Goal: Task Accomplishment & Management: Use online tool/utility

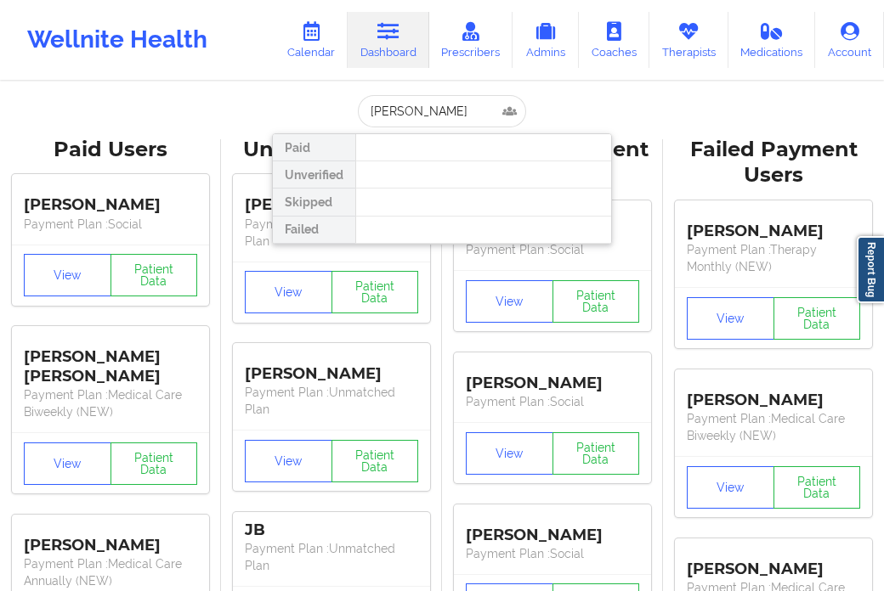
drag, startPoint x: 396, startPoint y: 109, endPoint x: 346, endPoint y: 112, distance: 50.2
click at [346, 112] on div "[PERSON_NAME] Paid Unverified Skipped Failed" at bounding box center [442, 111] width 340 height 32
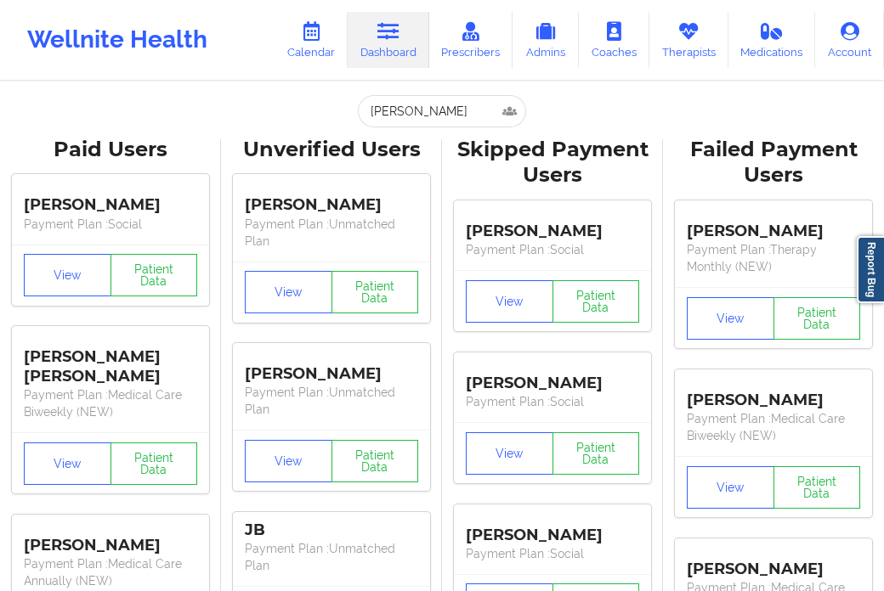
type input "[PERSON_NAME]"
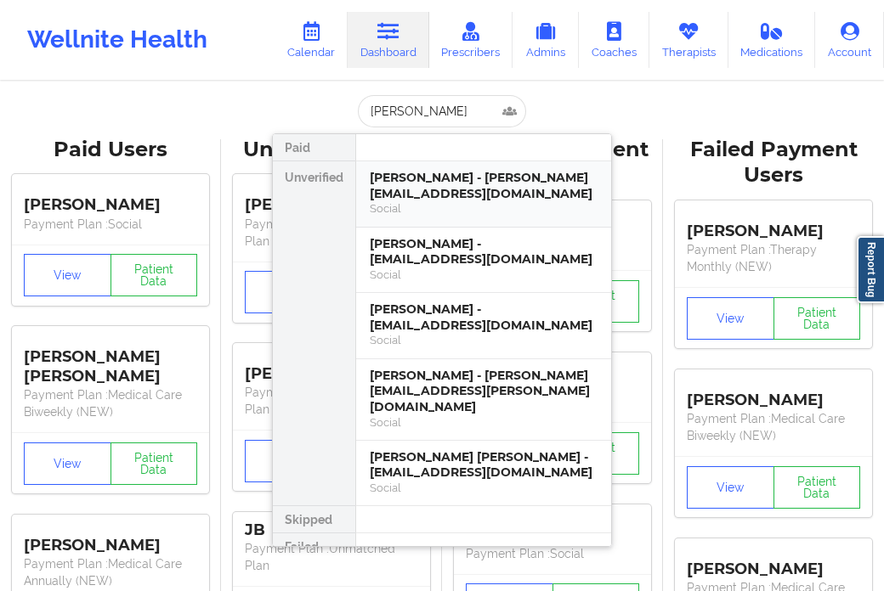
click at [381, 182] on div "[PERSON_NAME] - [PERSON_NAME][EMAIL_ADDRESS][DOMAIN_NAME]" at bounding box center [484, 185] width 228 height 31
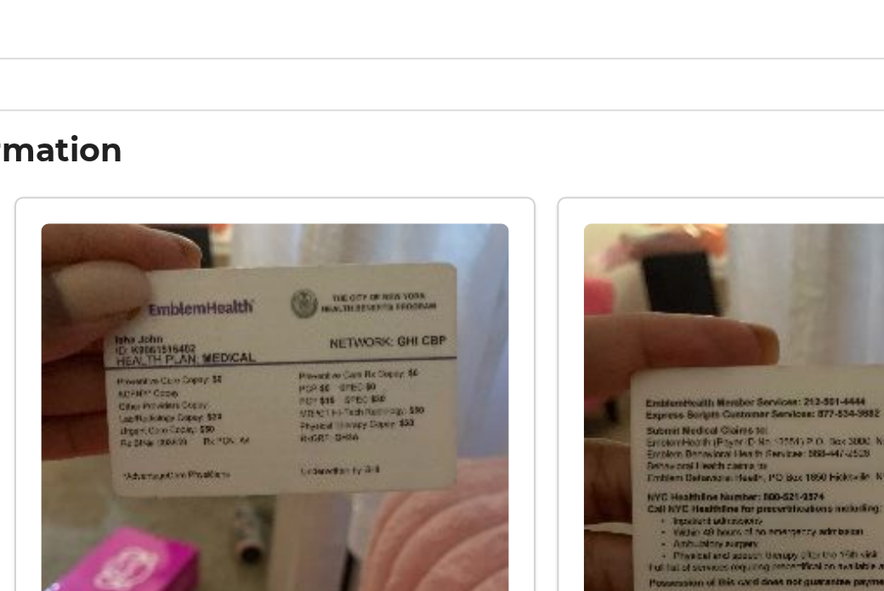
scroll to position [1173, 0]
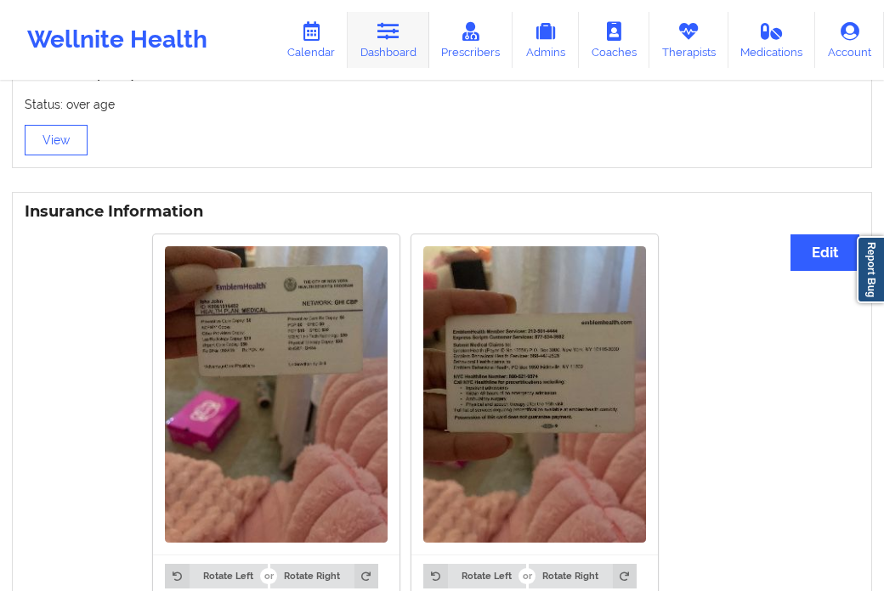
click at [364, 45] on link "Dashboard" at bounding box center [388, 40] width 82 height 56
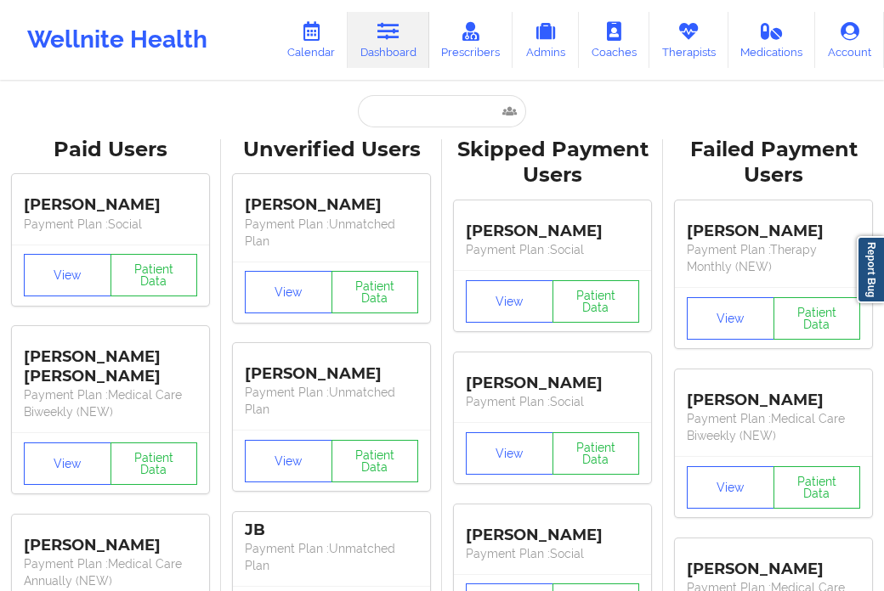
click at [405, 114] on input "text" at bounding box center [442, 111] width 168 height 32
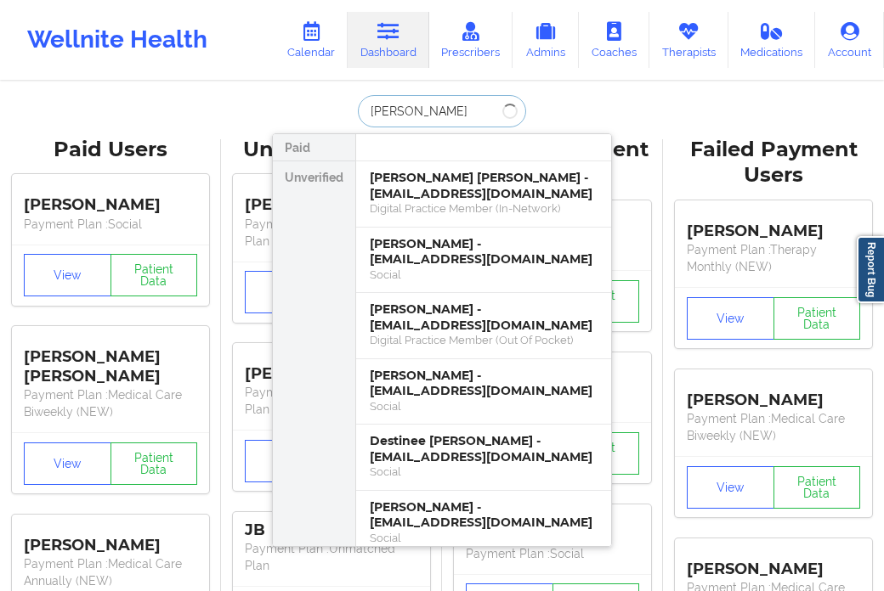
type input "[PERSON_NAME] [PERSON_NAME]"
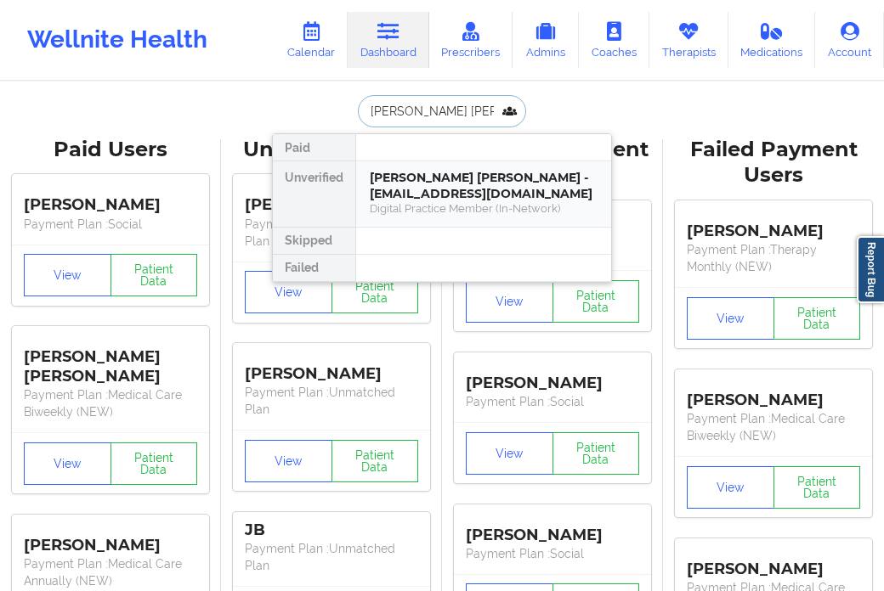
click at [417, 190] on div "[PERSON_NAME] [PERSON_NAME] - [EMAIL_ADDRESS][DOMAIN_NAME]" at bounding box center [484, 185] width 228 height 31
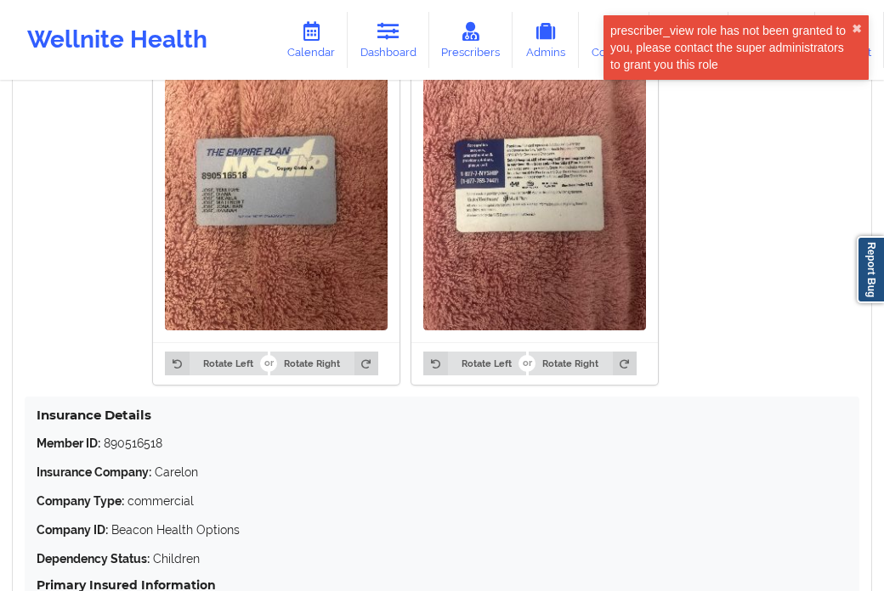
scroll to position [1173, 0]
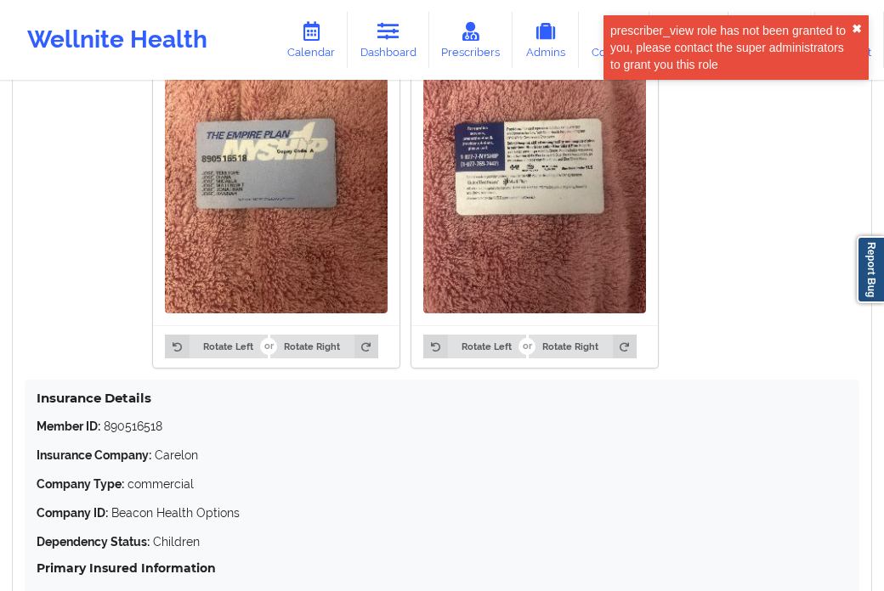
click at [853, 22] on button "✖︎" at bounding box center [856, 29] width 10 height 14
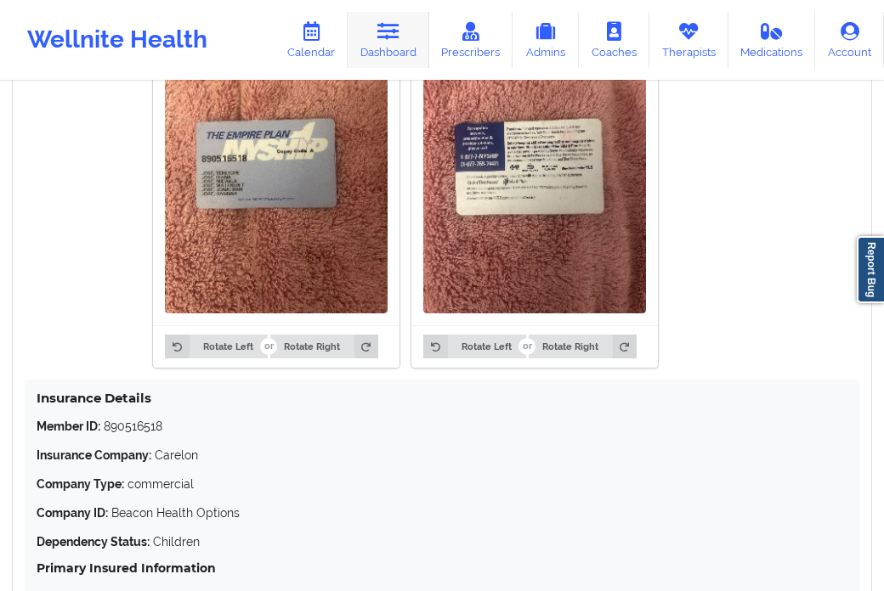
click at [389, 42] on link "Dashboard" at bounding box center [388, 40] width 82 height 56
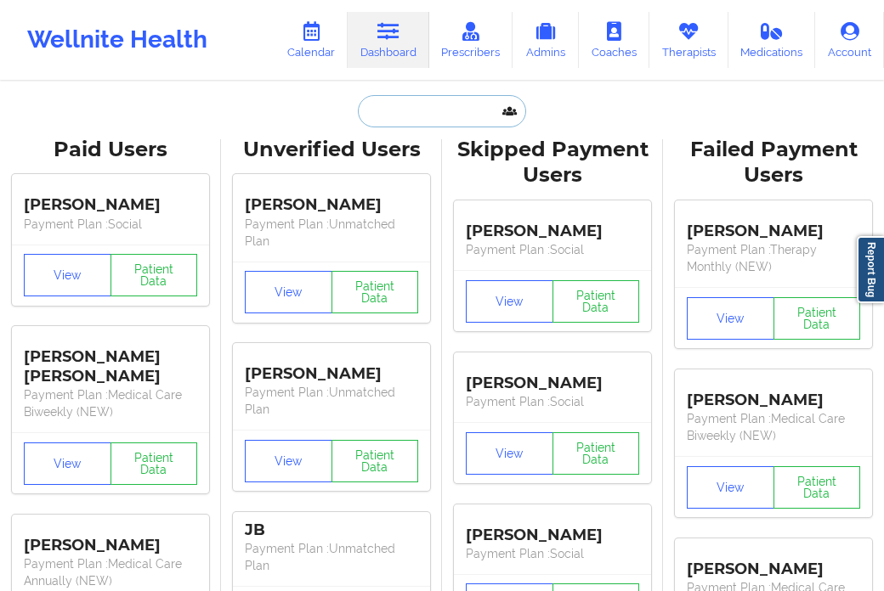
click at [398, 119] on input "text" at bounding box center [442, 111] width 168 height 32
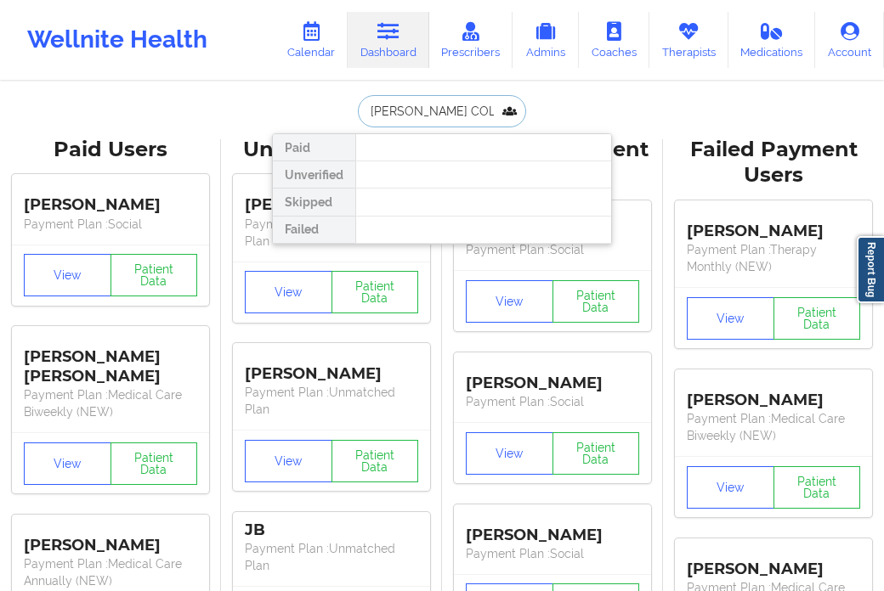
type input "[PERSON_NAME]"
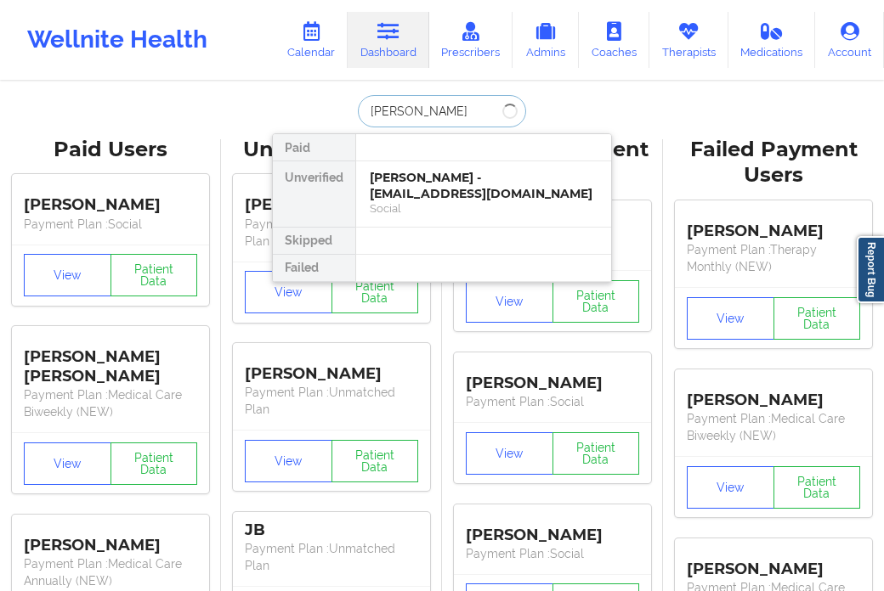
click at [449, 172] on div "[PERSON_NAME] - [EMAIL_ADDRESS][DOMAIN_NAME]" at bounding box center [484, 185] width 228 height 31
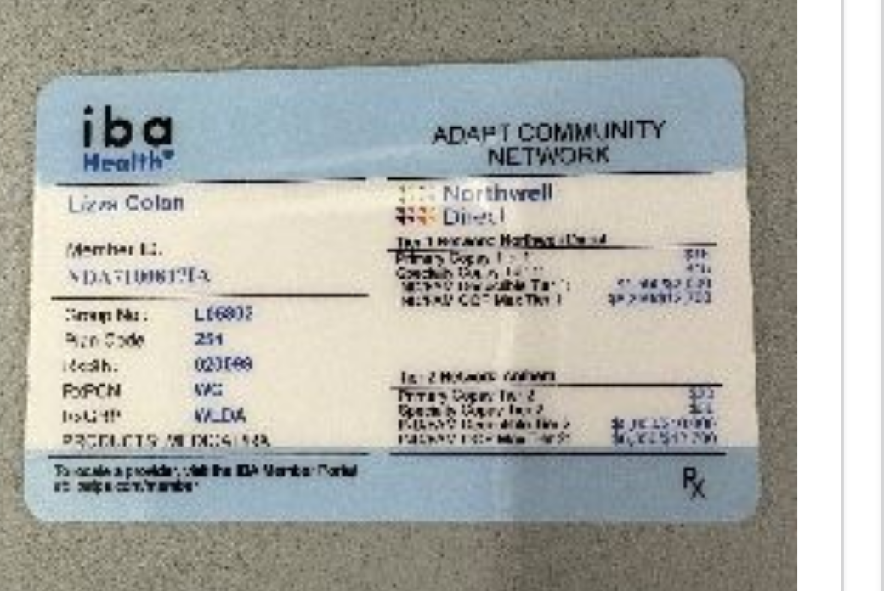
scroll to position [1327, 0]
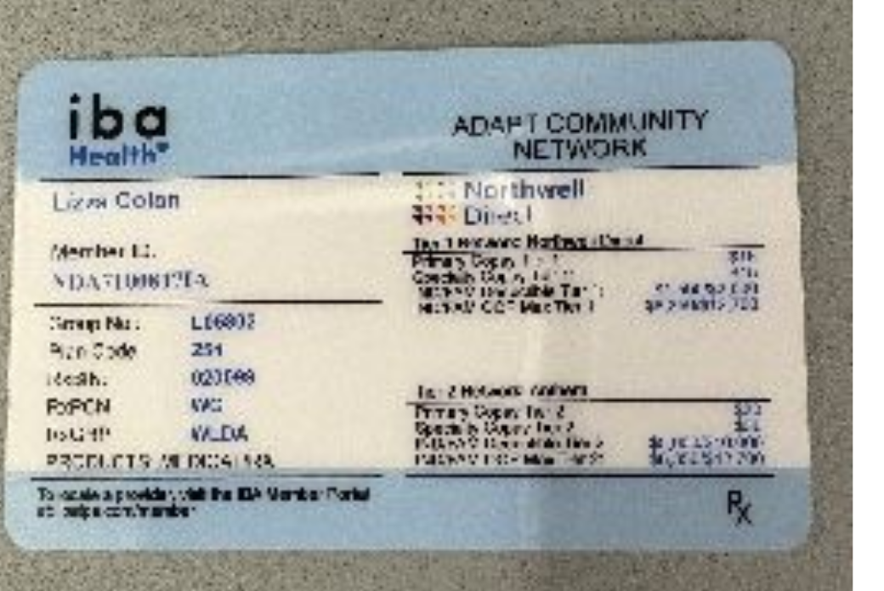
click at [230, 230] on img at bounding box center [276, 241] width 223 height 296
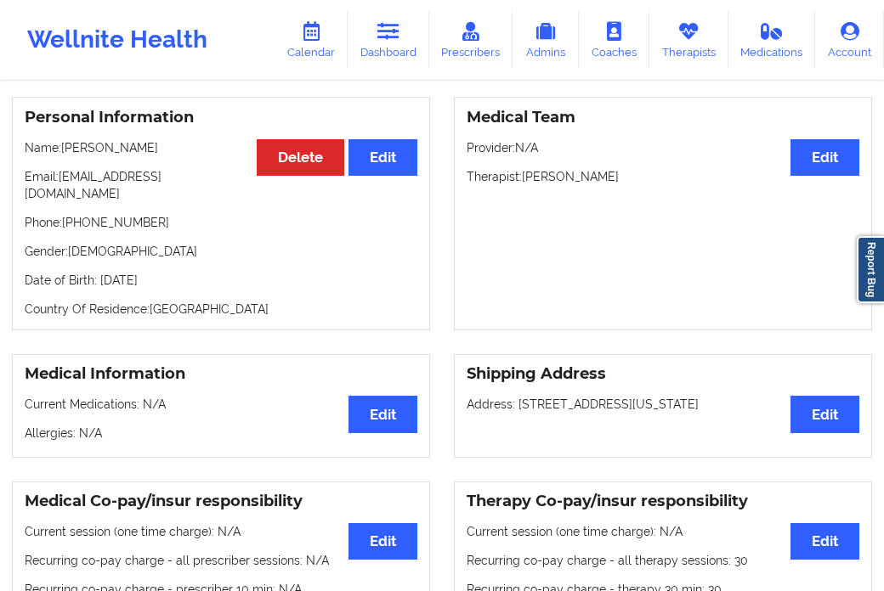
scroll to position [0, 0]
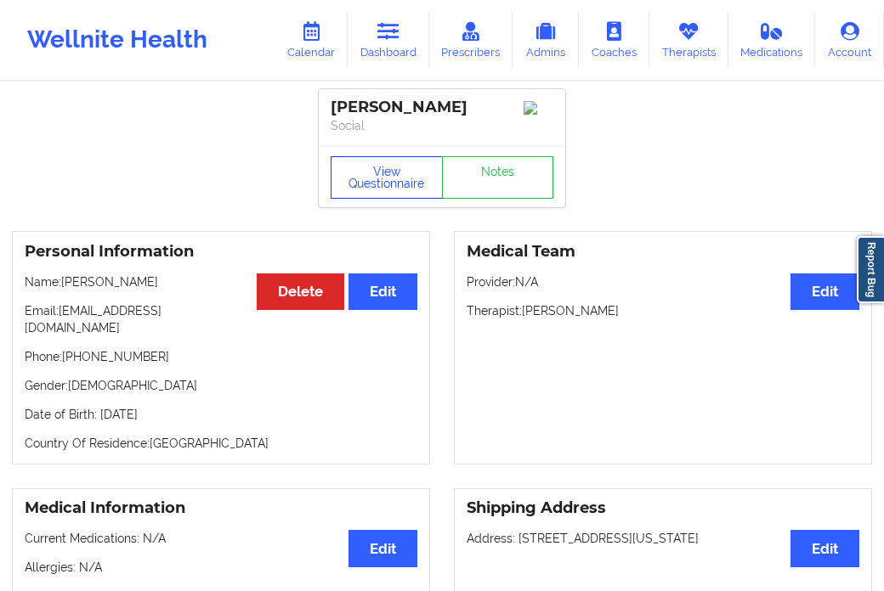
click at [405, 191] on button "View Questionnaire" at bounding box center [386, 177] width 112 height 42
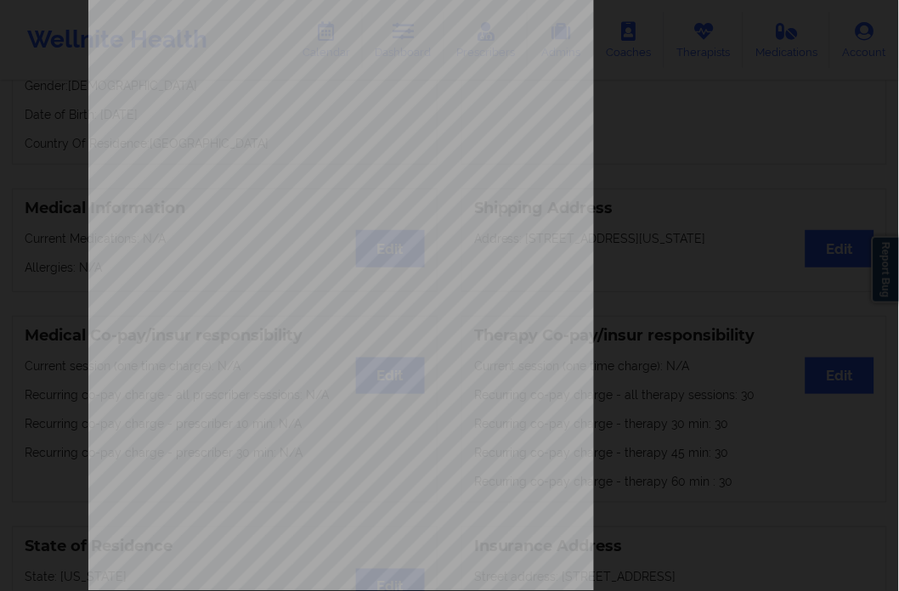
scroll to position [218, 0]
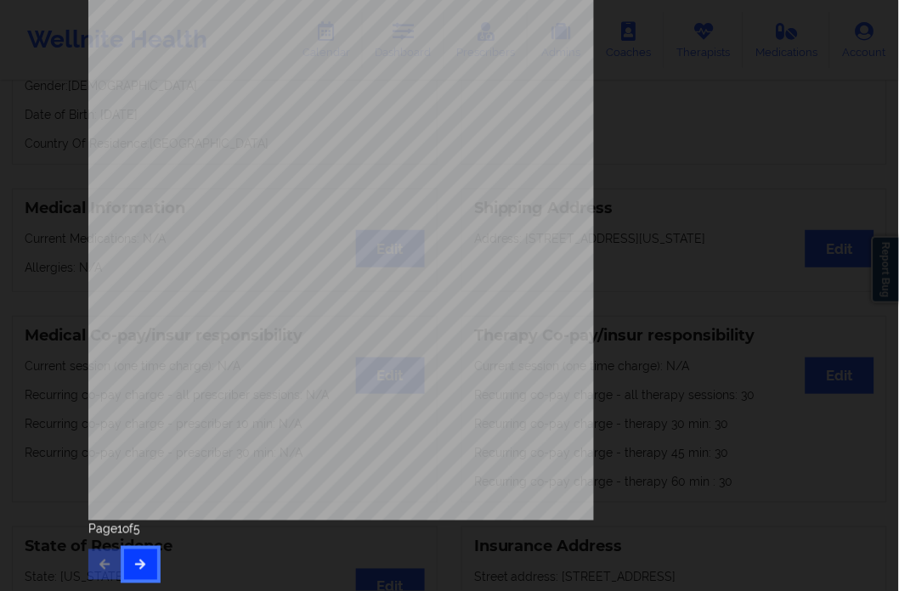
click at [127, 557] on button "button" at bounding box center [140, 565] width 33 height 31
click at [130, 555] on button "button" at bounding box center [140, 565] width 33 height 31
click at [133, 562] on icon "button" at bounding box center [140, 564] width 14 height 10
click at [91, 562] on button "button" at bounding box center [104, 565] width 33 height 31
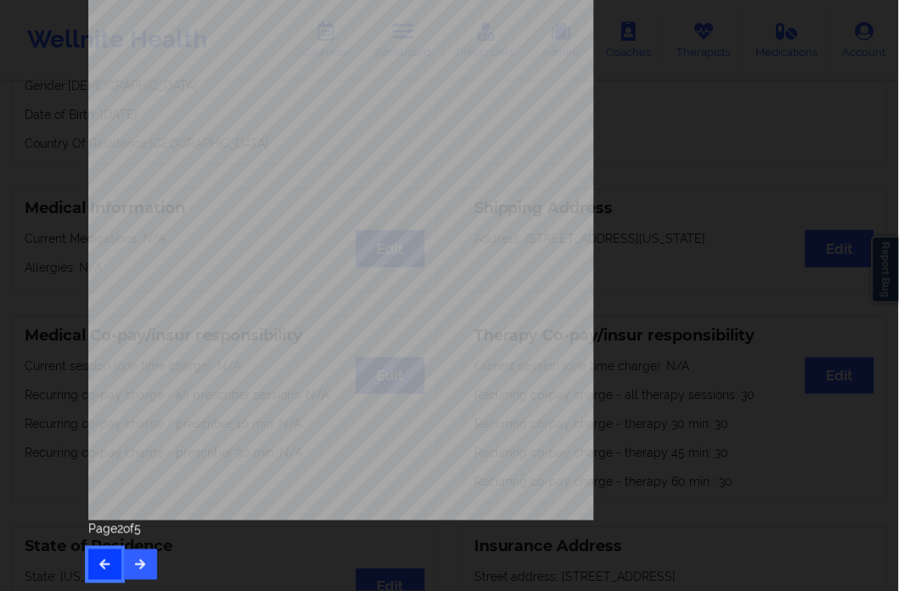
click at [91, 562] on button "button" at bounding box center [104, 565] width 33 height 31
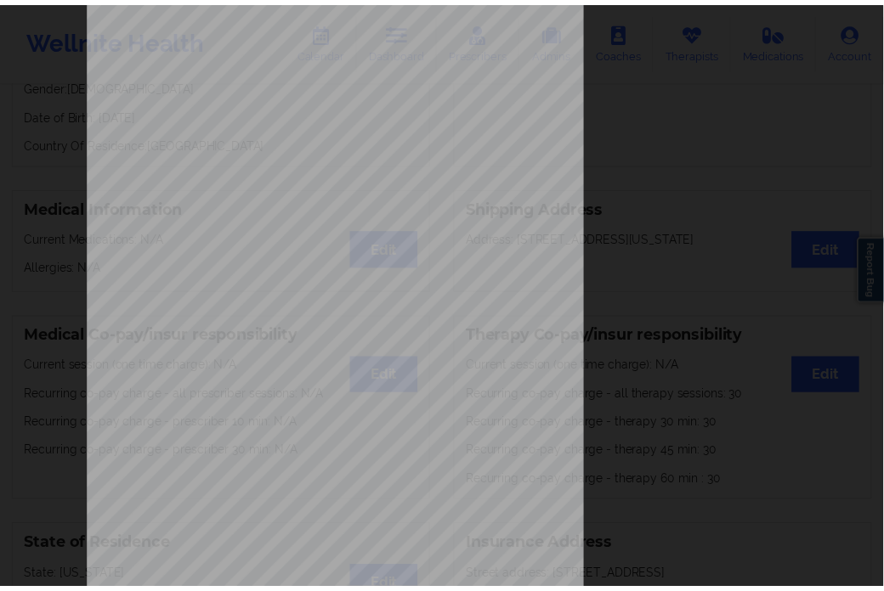
scroll to position [0, 0]
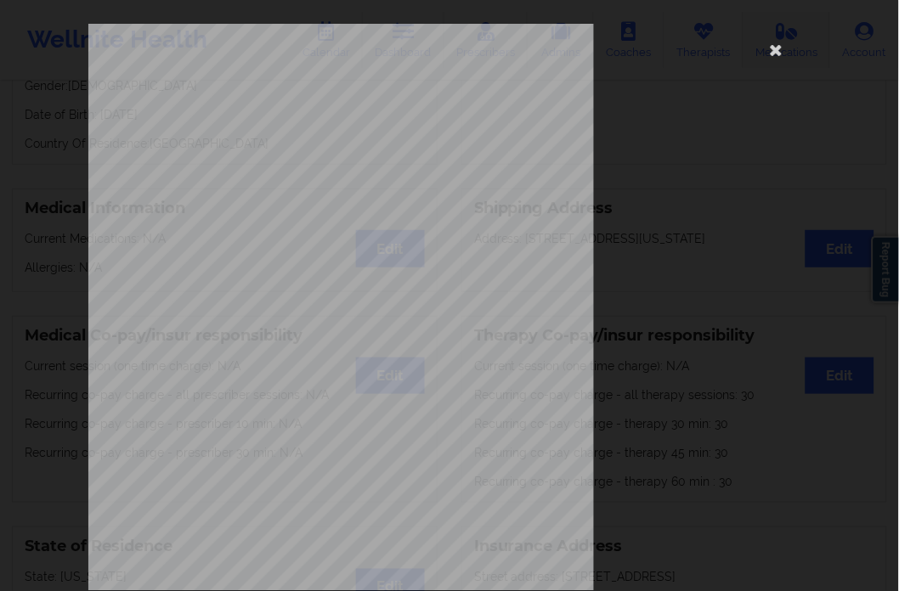
click at [776, 48] on icon at bounding box center [776, 49] width 27 height 27
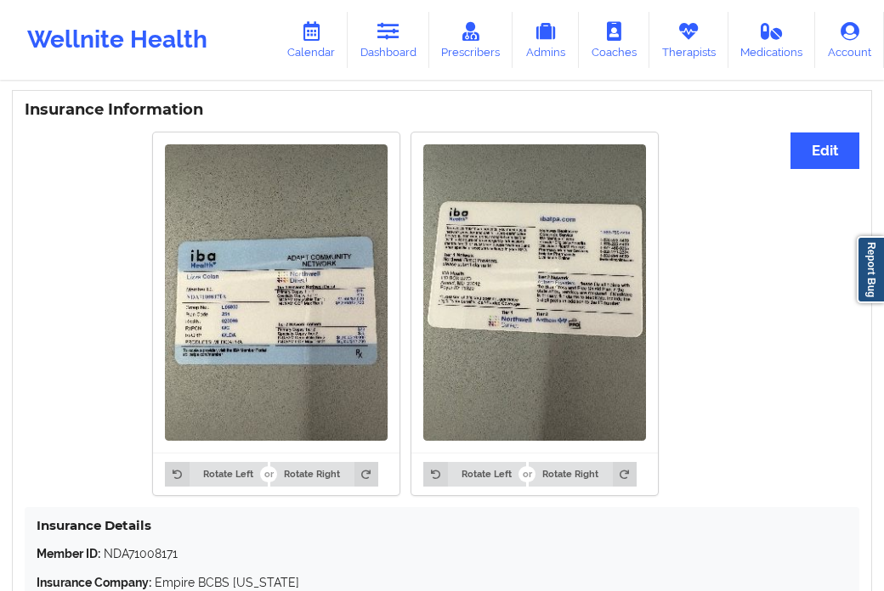
scroll to position [1597, 0]
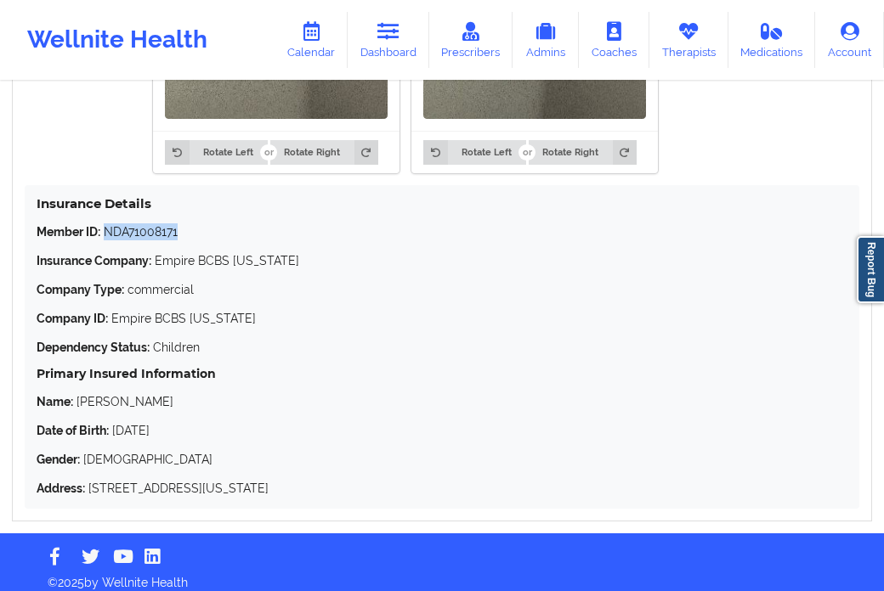
drag, startPoint x: 107, startPoint y: 217, endPoint x: 178, endPoint y: 216, distance: 71.4
click at [178, 223] on p "Member ID: NDA71008171" at bounding box center [442, 231] width 810 height 17
copy p "NDA71008171"
drag, startPoint x: 189, startPoint y: 422, endPoint x: 114, endPoint y: 426, distance: 74.8
click at [114, 426] on p "Date of Birth: [DEMOGRAPHIC_DATA]" at bounding box center [442, 430] width 810 height 17
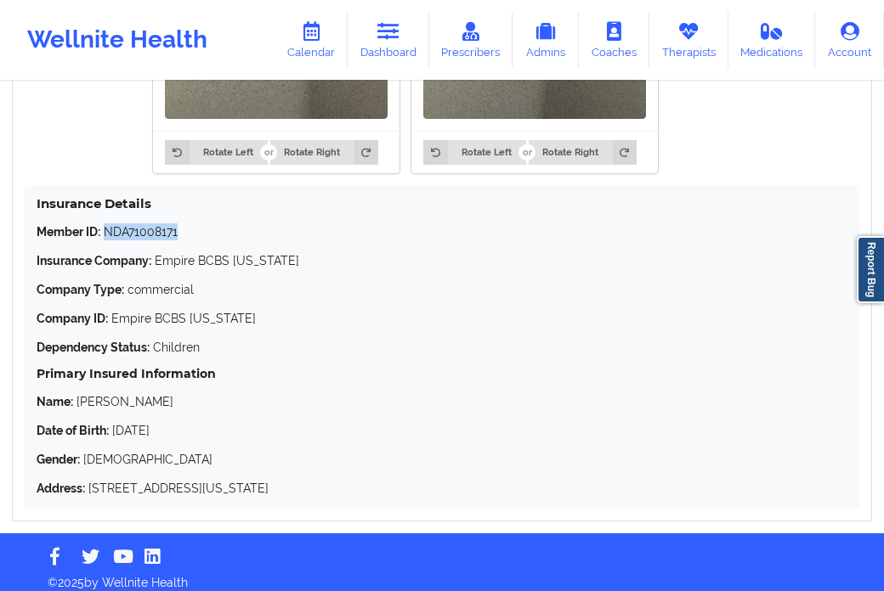
copy p "[DATE]"
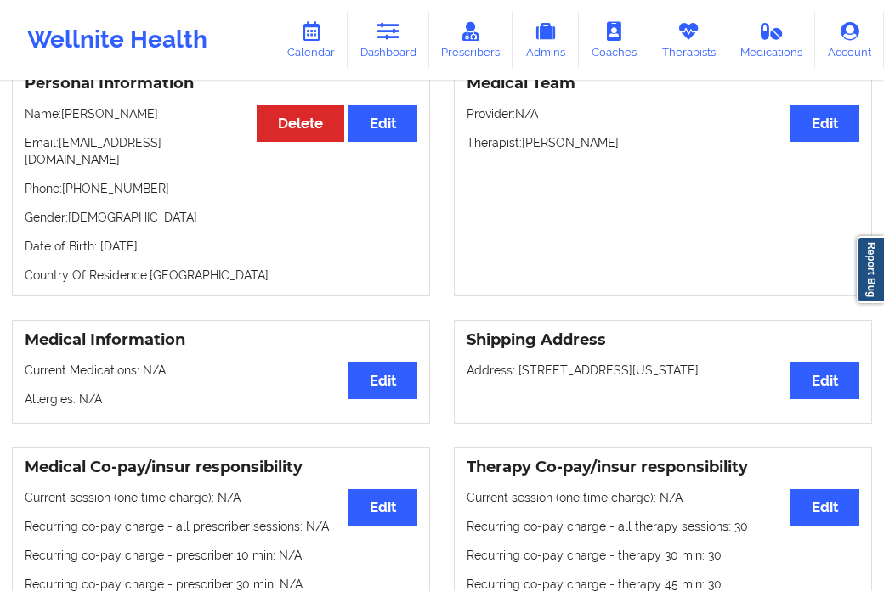
scroll to position [189, 0]
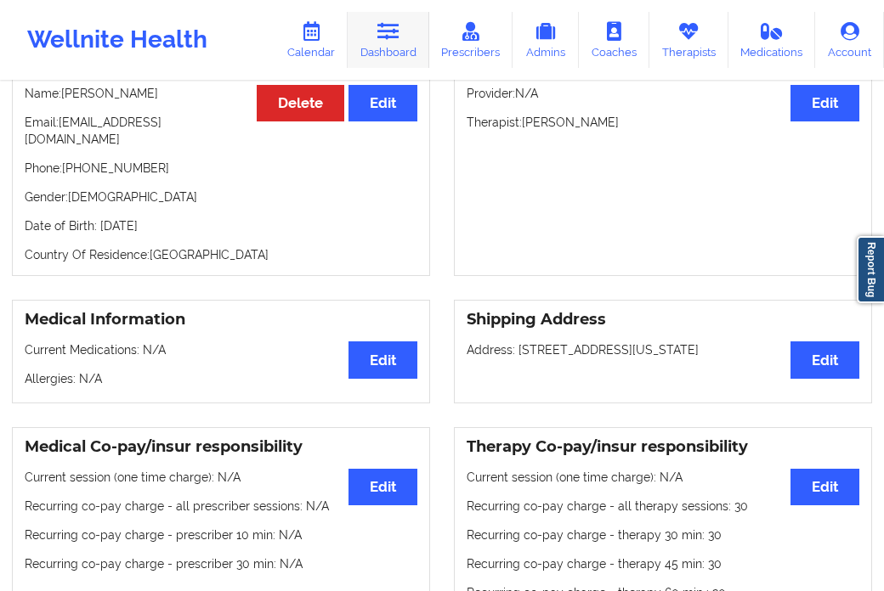
click at [381, 37] on icon at bounding box center [388, 31] width 22 height 19
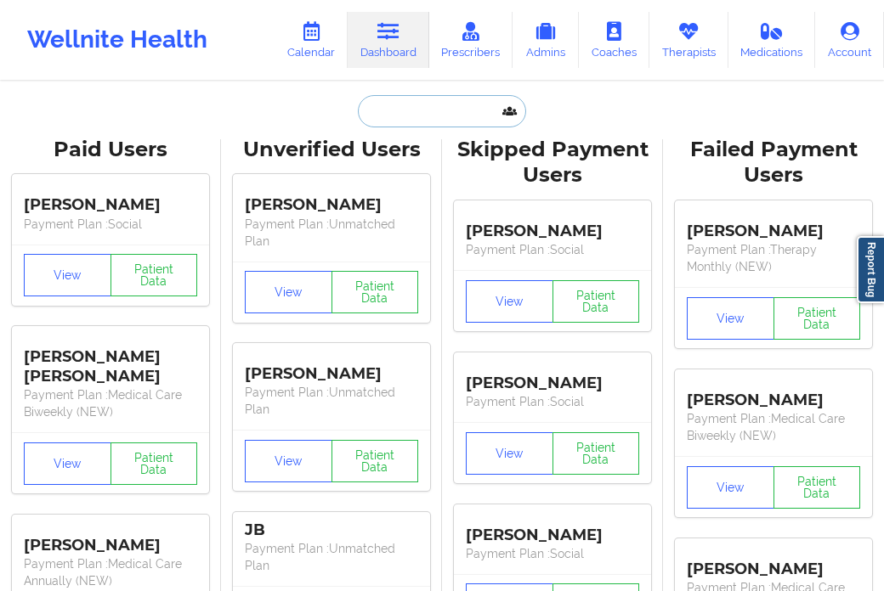
click at [410, 121] on input "text" at bounding box center [442, 111] width 168 height 32
paste input "[EMAIL_ADDRESS][DOMAIN_NAME]"
type input "[EMAIL_ADDRESS][DOMAIN_NAME]"
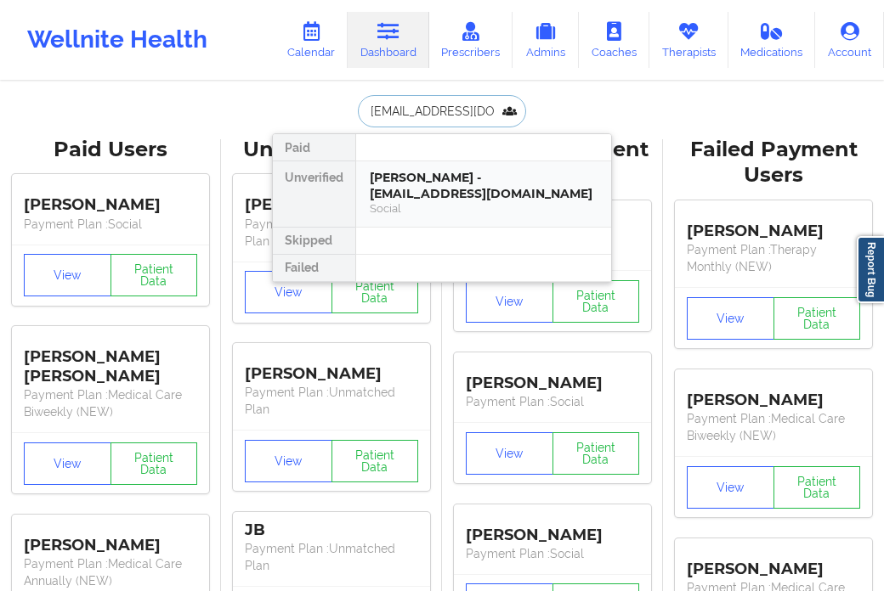
click at [408, 188] on div "[PERSON_NAME] - [EMAIL_ADDRESS][DOMAIN_NAME]" at bounding box center [484, 185] width 228 height 31
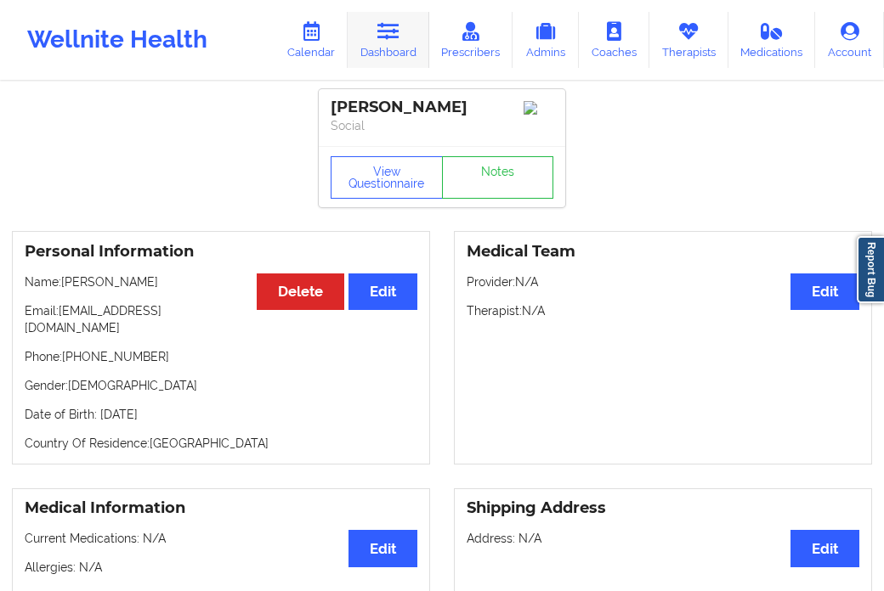
click at [404, 41] on link "Dashboard" at bounding box center [388, 40] width 82 height 56
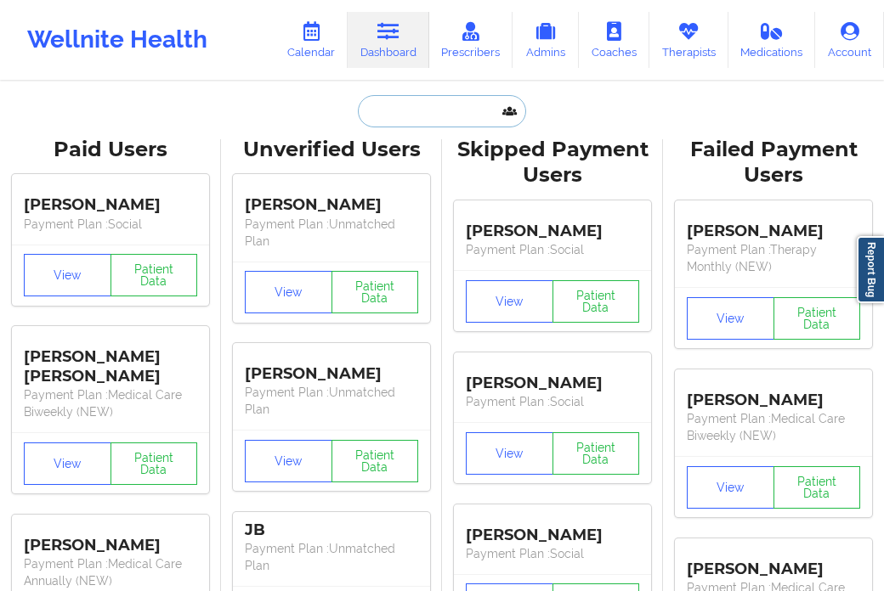
click at [371, 120] on input "text" at bounding box center [442, 111] width 168 height 32
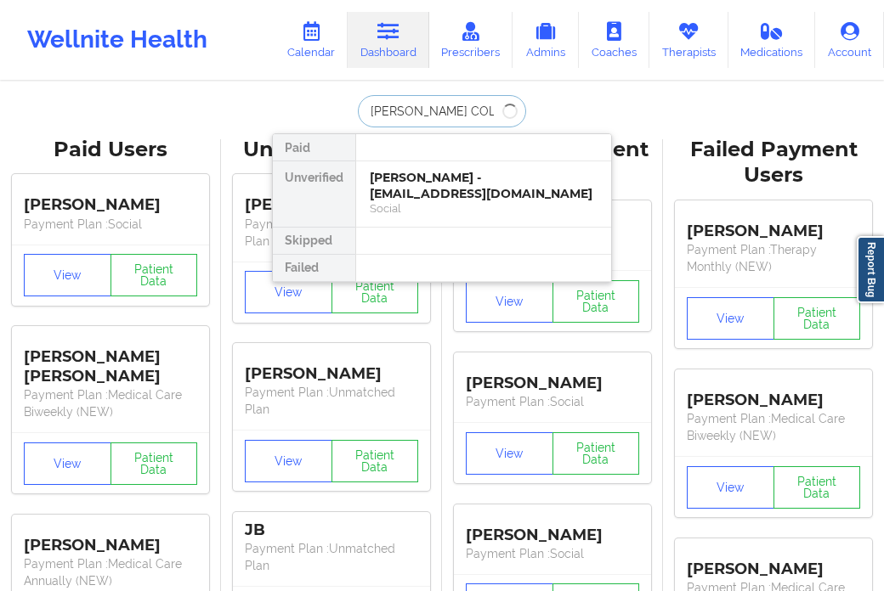
type input "[PERSON_NAME] COLO"
click at [426, 183] on div "[PERSON_NAME] - [EMAIL_ADDRESS][DOMAIN_NAME]" at bounding box center [484, 185] width 228 height 31
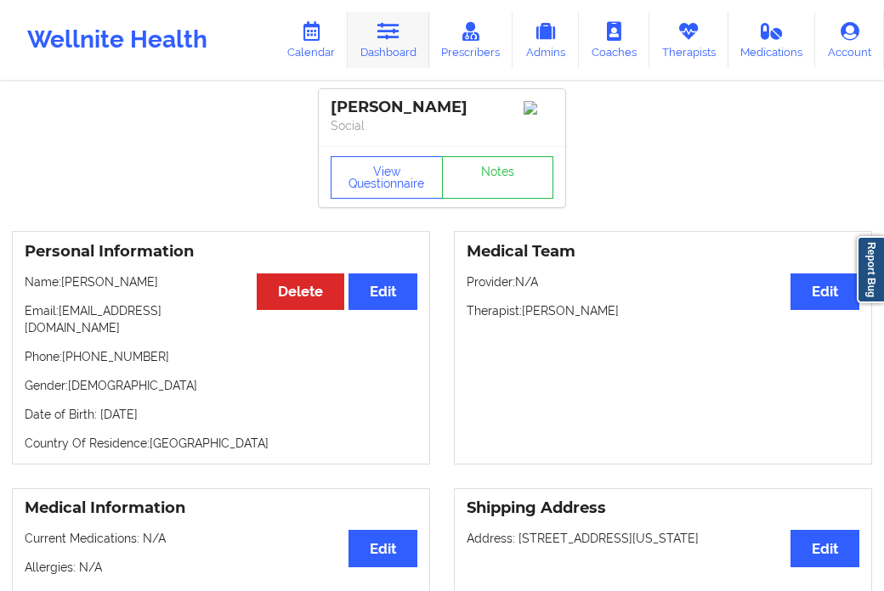
click at [421, 42] on link "Dashboard" at bounding box center [388, 40] width 82 height 56
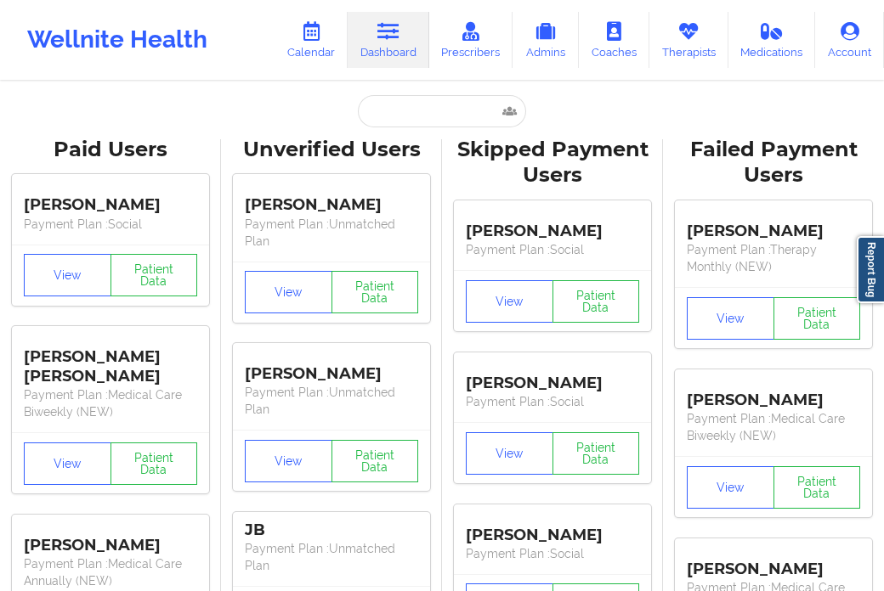
click at [358, 126] on div at bounding box center [442, 111] width 168 height 32
click at [398, 121] on input "text" at bounding box center [442, 111] width 168 height 32
paste input "Patrycja"
type input "Patrycja"
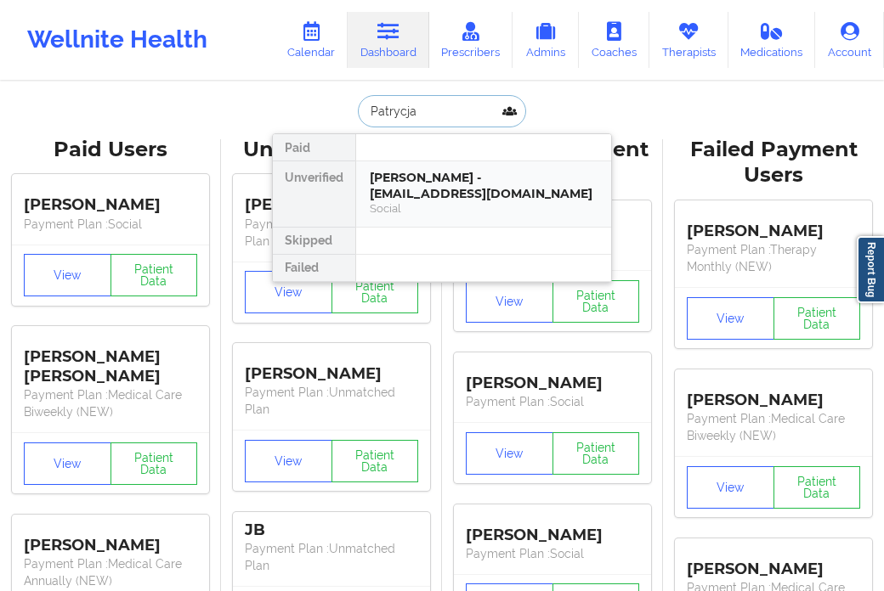
click at [413, 194] on div "[PERSON_NAME] - [EMAIL_ADDRESS][DOMAIN_NAME]" at bounding box center [484, 185] width 228 height 31
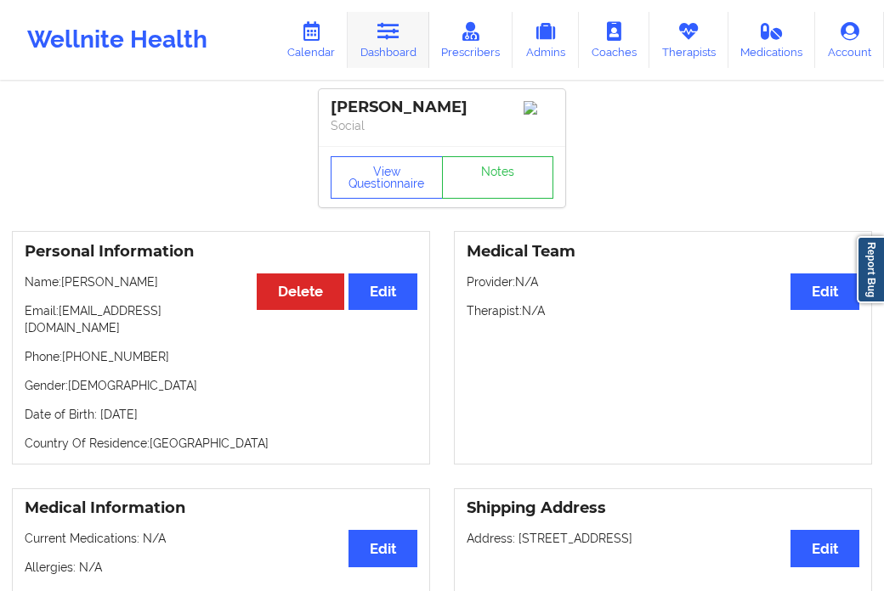
click at [415, 43] on link "Dashboard" at bounding box center [388, 40] width 82 height 56
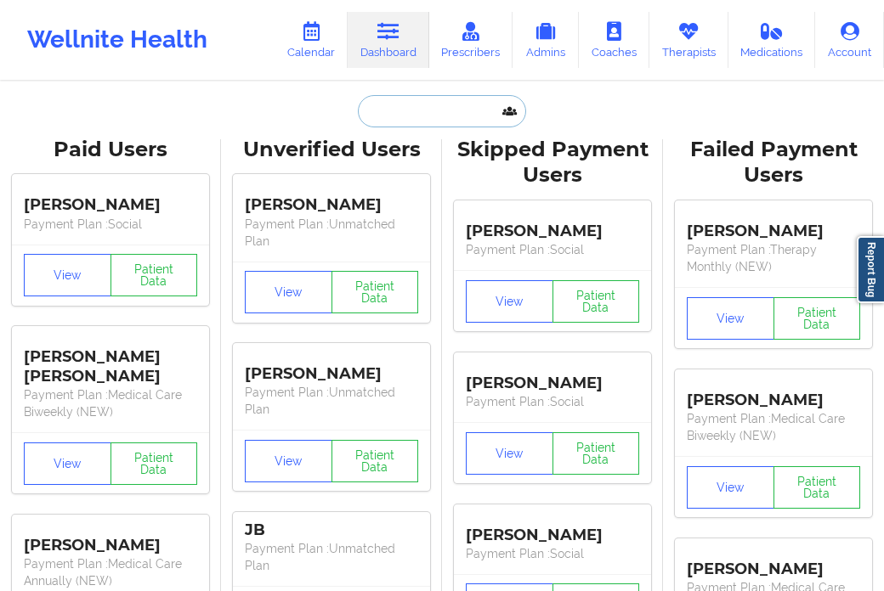
click at [401, 115] on input "text" at bounding box center [442, 111] width 168 height 32
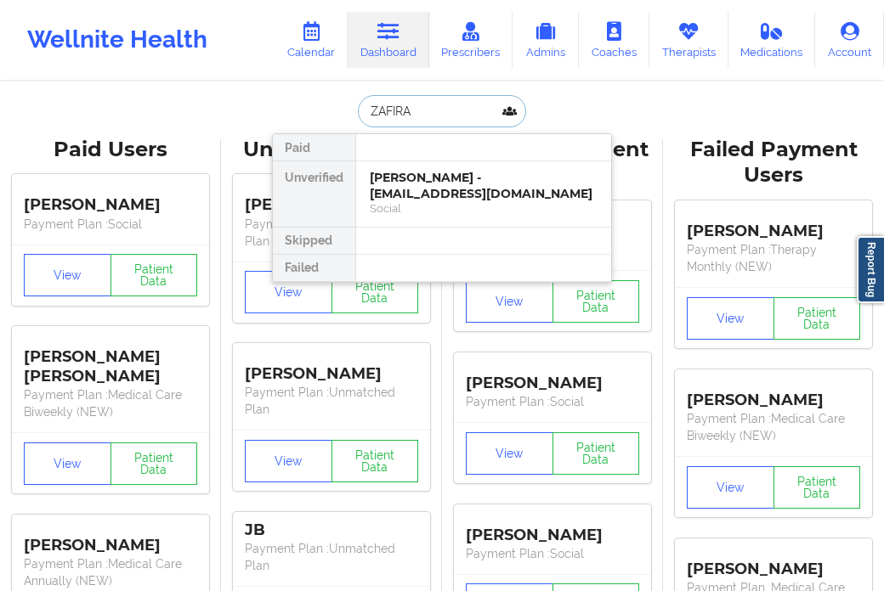
type input "ZAFIRAH"
click at [425, 167] on div "[PERSON_NAME] - [EMAIL_ADDRESS][DOMAIN_NAME] Social" at bounding box center [483, 193] width 255 height 65
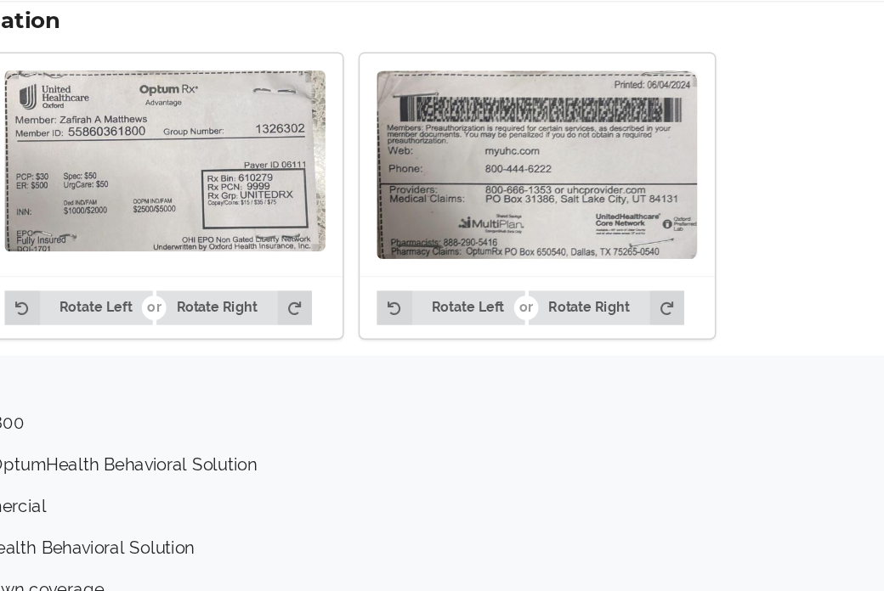
scroll to position [1291, 0]
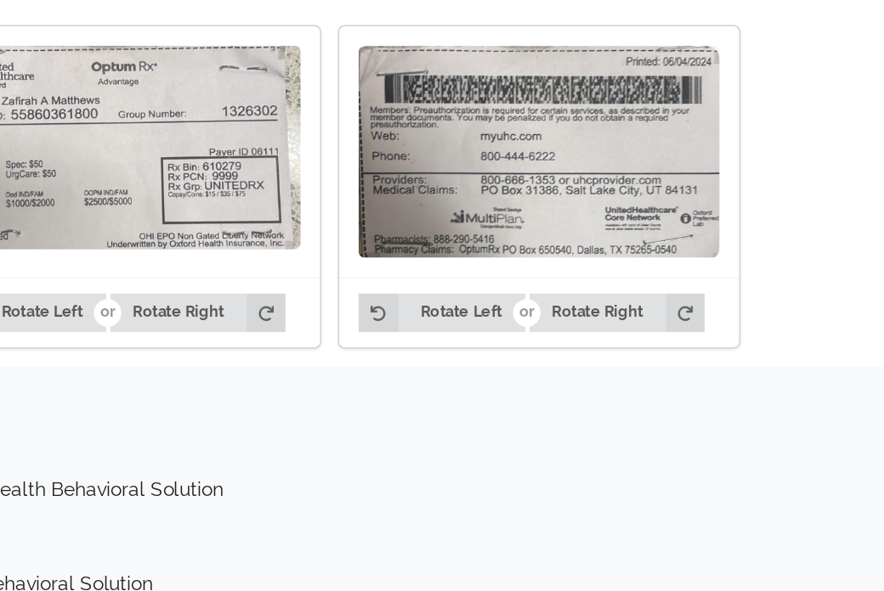
click at [534, 253] on div at bounding box center [534, 193] width 246 height 155
